Goal: Task Accomplishment & Management: Use online tool/utility

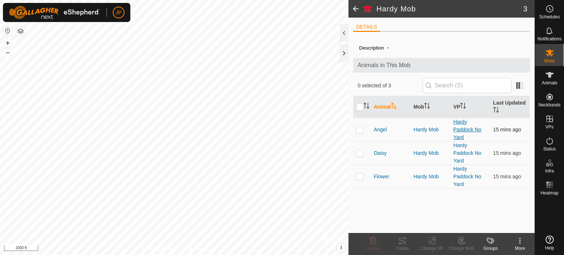
click at [461, 134] on link "Hardy Paddock No Yard" at bounding box center [468, 129] width 28 height 21
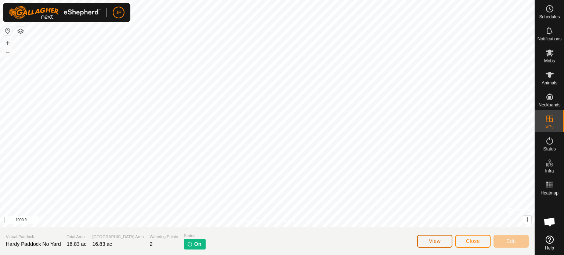
click at [440, 242] on span "View" at bounding box center [435, 241] width 12 height 6
click at [424, 241] on button "View" at bounding box center [434, 241] width 35 height 13
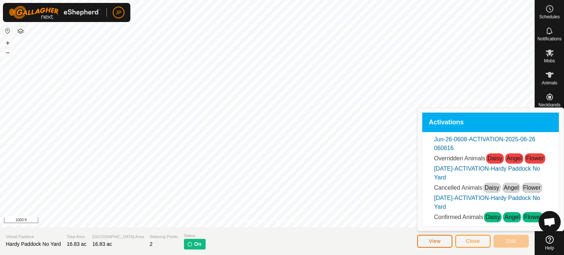
click at [424, 241] on button "View" at bounding box center [434, 241] width 35 height 13
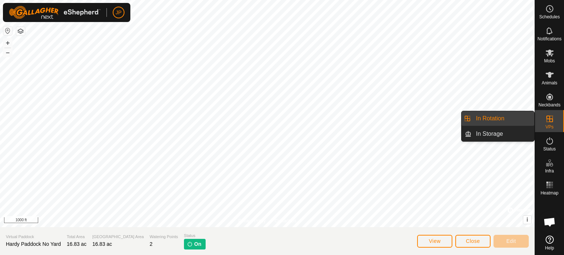
click at [551, 124] on es-virtualpaddocks-svg-icon at bounding box center [549, 119] width 13 height 12
click at [503, 118] on link "In Rotation" at bounding box center [503, 118] width 63 height 15
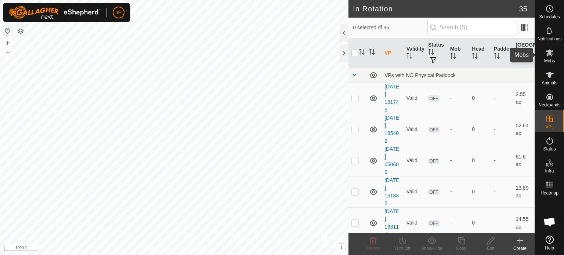
click at [551, 56] on icon at bounding box center [550, 52] width 9 height 9
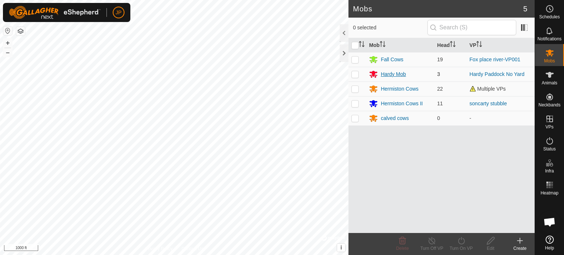
click at [387, 73] on div "Hardy Mob" at bounding box center [393, 75] width 25 height 8
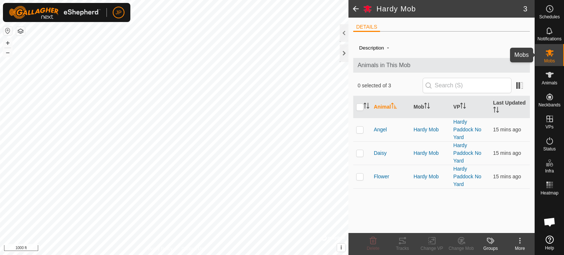
click at [547, 57] on icon at bounding box center [550, 52] width 9 height 9
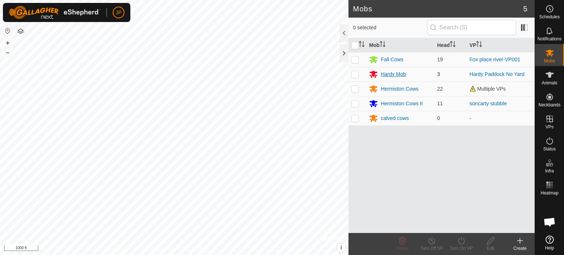
click at [393, 71] on div "Hardy Mob" at bounding box center [393, 75] width 25 height 8
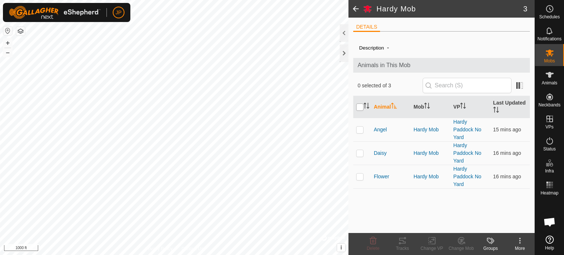
click at [360, 108] on input "checkbox" at bounding box center [359, 107] width 7 height 7
checkbox input "true"
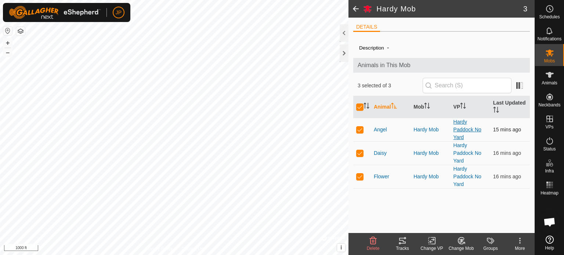
click at [458, 132] on link "Hardy Paddock No Yard" at bounding box center [468, 129] width 28 height 21
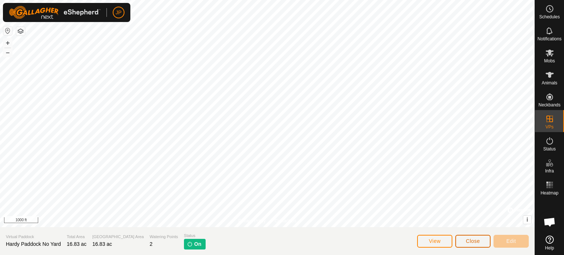
click at [471, 242] on span "Close" at bounding box center [473, 241] width 14 height 6
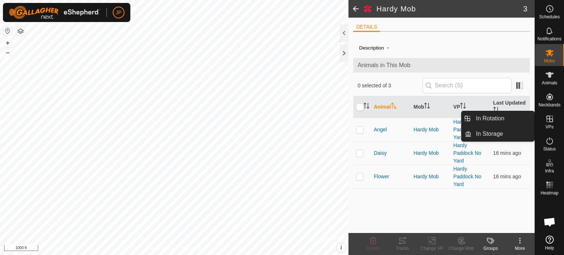
click at [547, 120] on icon at bounding box center [550, 119] width 9 height 9
click at [509, 118] on link "In Rotation" at bounding box center [503, 118] width 63 height 15
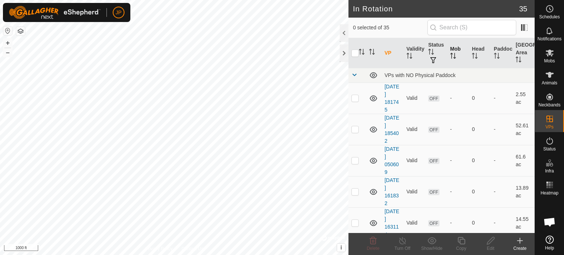
click at [449, 48] on th "Mob" at bounding box center [458, 53] width 22 height 30
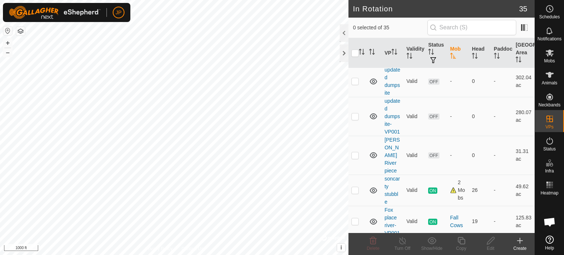
scroll to position [847, 0]
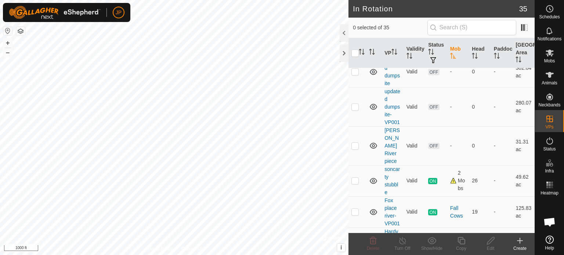
click at [357, 240] on p-checkbox at bounding box center [355, 243] width 7 height 6
checkbox input "true"
click at [400, 240] on icon at bounding box center [402, 241] width 9 height 9
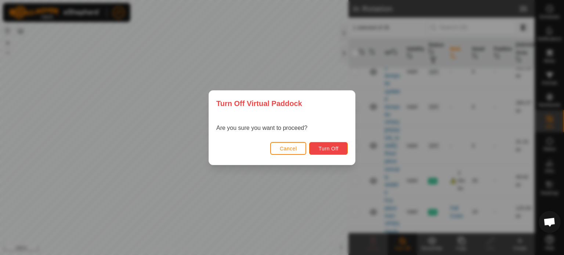
click at [325, 150] on span "Turn Off" at bounding box center [329, 149] width 20 height 6
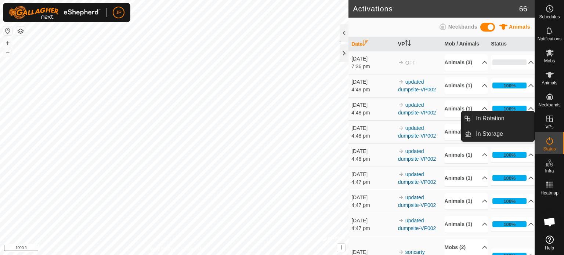
click at [551, 123] on icon at bounding box center [550, 119] width 9 height 9
click at [506, 118] on link "In Rotation" at bounding box center [503, 118] width 63 height 15
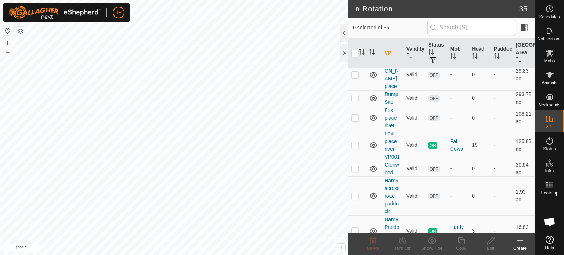
scroll to position [415, 0]
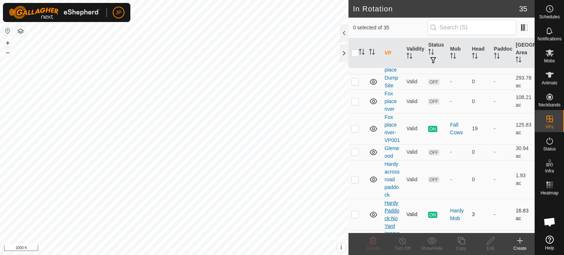
click at [389, 207] on link "Hardy Paddock No Yard" at bounding box center [392, 214] width 15 height 29
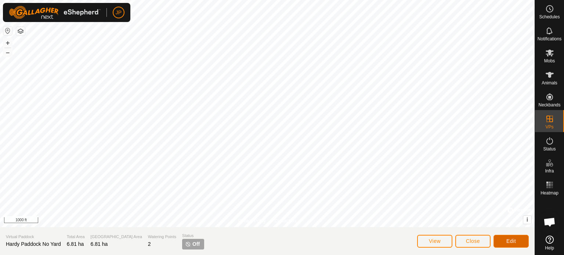
click at [510, 241] on span "Edit" at bounding box center [512, 241] width 10 height 6
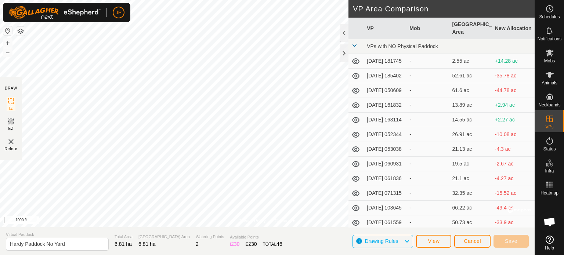
scroll to position [184, 0]
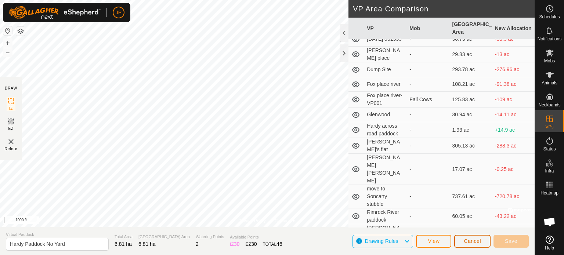
click at [478, 241] on span "Cancel" at bounding box center [472, 241] width 17 height 6
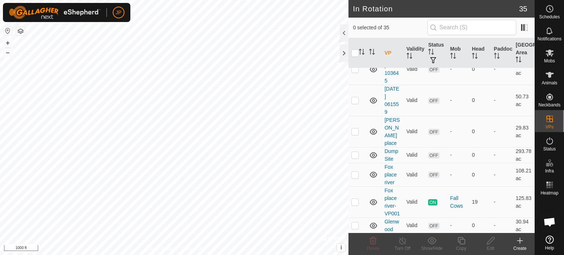
scroll to position [512, 0]
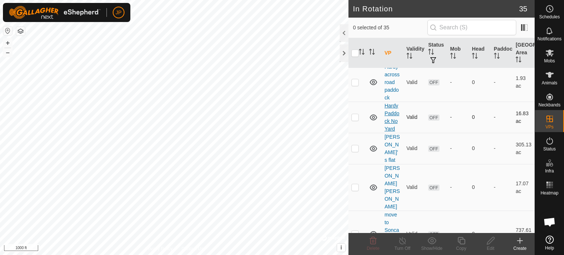
click at [392, 114] on link "Hardy Paddock No Yard" at bounding box center [392, 117] width 15 height 29
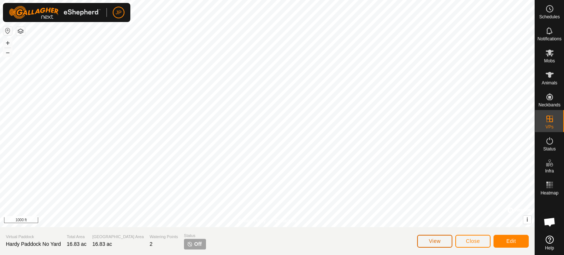
click at [441, 240] on button "View" at bounding box center [434, 241] width 35 height 13
click at [6, 53] on button "–" at bounding box center [7, 52] width 9 height 9
click at [9, 40] on button "+" at bounding box center [7, 43] width 9 height 9
click at [7, 42] on button "+" at bounding box center [7, 43] width 9 height 9
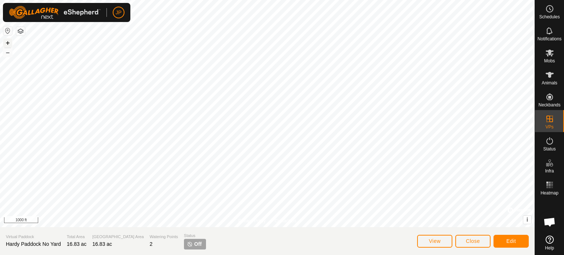
click at [6, 45] on button "+" at bounding box center [7, 43] width 9 height 9
click at [9, 44] on button "+" at bounding box center [7, 43] width 9 height 9
click at [501, 238] on button "Edit" at bounding box center [511, 241] width 35 height 13
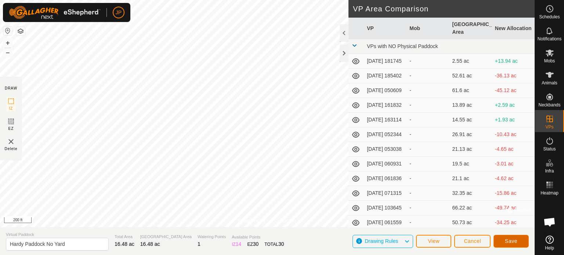
click at [504, 245] on button "Save" at bounding box center [511, 241] width 35 height 13
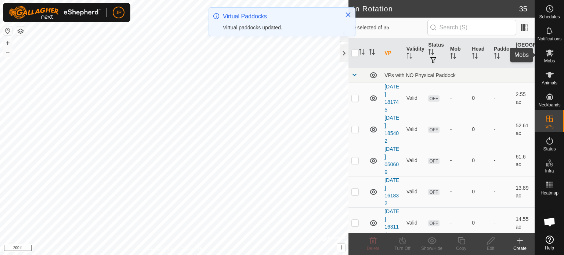
click at [549, 64] on div "Mobs" at bounding box center [549, 55] width 29 height 22
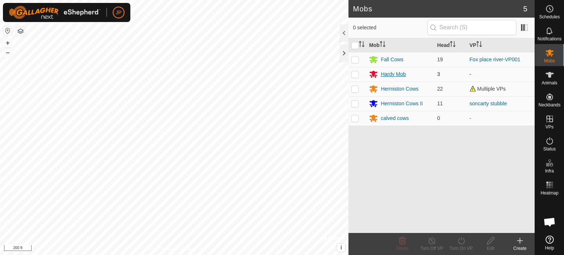
click at [382, 73] on div "Hardy Mob" at bounding box center [393, 75] width 25 height 8
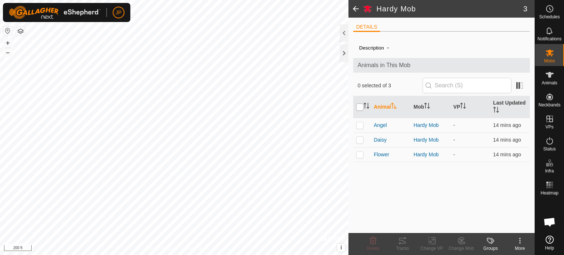
click at [360, 107] on input "checkbox" at bounding box center [359, 107] width 7 height 7
checkbox input "true"
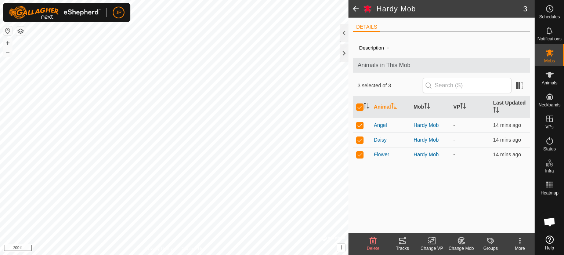
click at [429, 241] on icon at bounding box center [432, 241] width 9 height 9
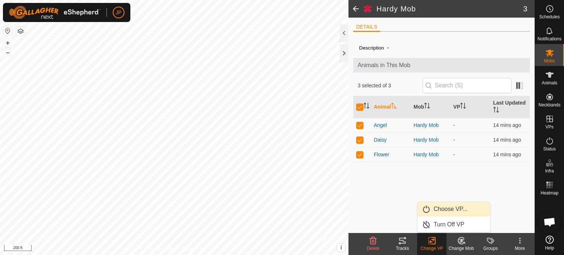
click at [450, 211] on link "Choose VP..." at bounding box center [454, 209] width 73 height 15
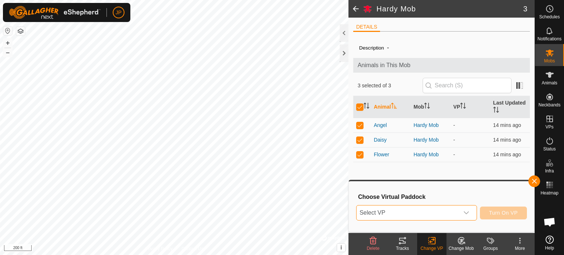
click at [450, 211] on span "Select VP" at bounding box center [408, 213] width 102 height 15
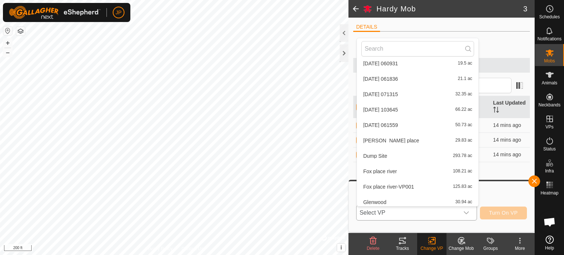
scroll to position [257, 0]
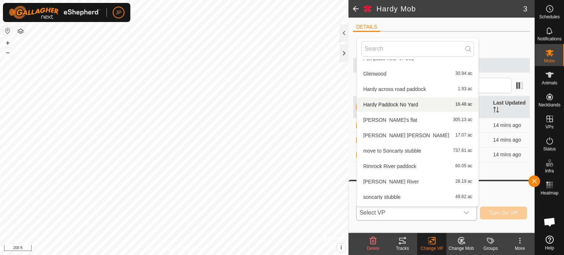
click at [406, 104] on li "Hardy Paddock No Yard 16.48 ac" at bounding box center [418, 104] width 122 height 15
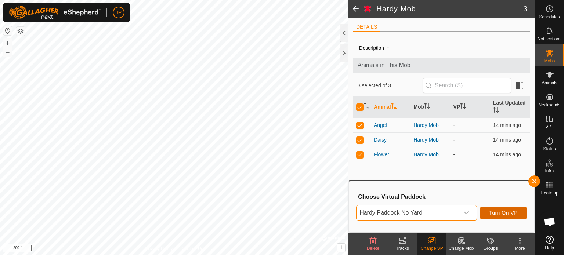
click at [507, 218] on button "Turn On VP" at bounding box center [503, 213] width 47 height 13
